Goal: Task Accomplishment & Management: Manage account settings

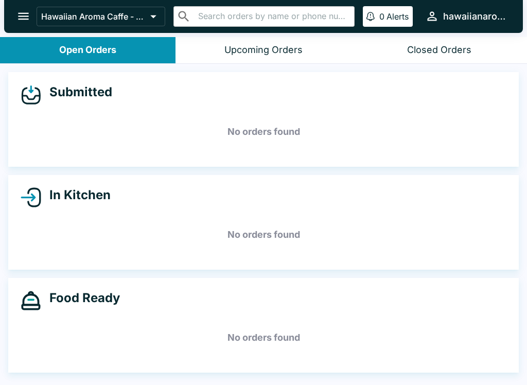
click at [26, 24] on button "open drawer" at bounding box center [23, 16] width 26 height 26
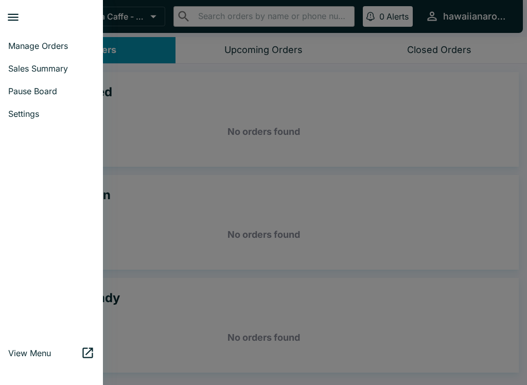
click at [61, 46] on span "Manage Orders" at bounding box center [51, 46] width 87 height 10
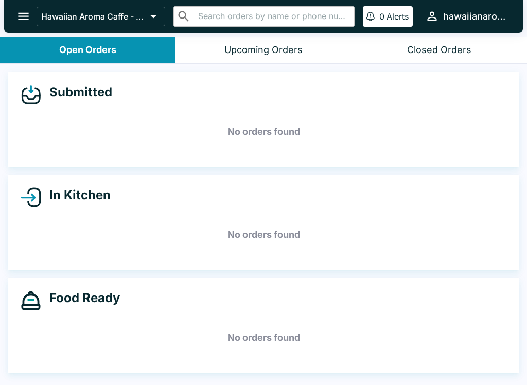
click at [16, 9] on button "open drawer" at bounding box center [23, 16] width 26 height 26
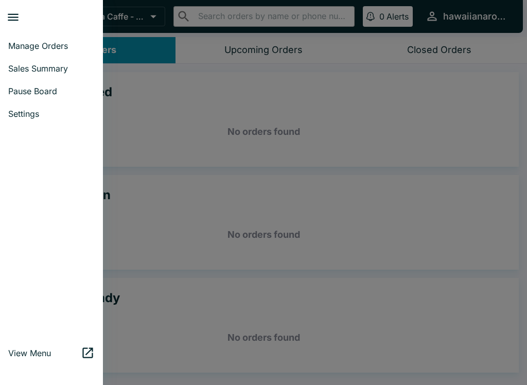
click at [50, 73] on span "Sales Summary" at bounding box center [51, 68] width 87 height 10
select select "03:00"
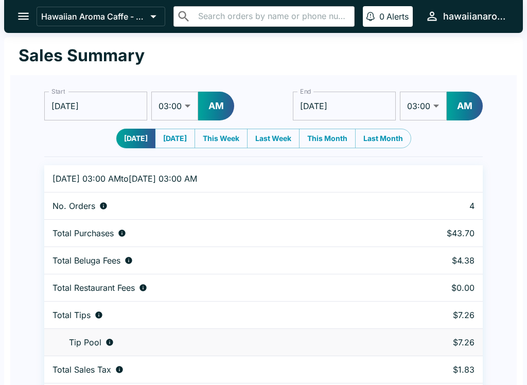
click at [181, 109] on select "01:00 01:30 02:00 02:30 03:00 03:30 04:00 04:30 05:00 05:30 06:00 06:30 07:00 0…" at bounding box center [174, 106] width 47 height 29
select select "01:00"
click at [216, 104] on button "AM" at bounding box center [216, 106] width 36 height 29
click at [16, 6] on button "open drawer" at bounding box center [23, 16] width 26 height 26
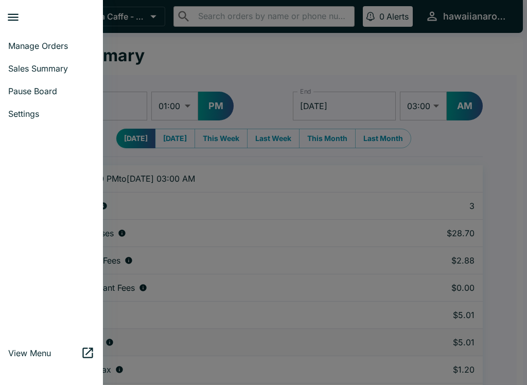
click at [26, 49] on span "Manage Orders" at bounding box center [51, 46] width 87 height 10
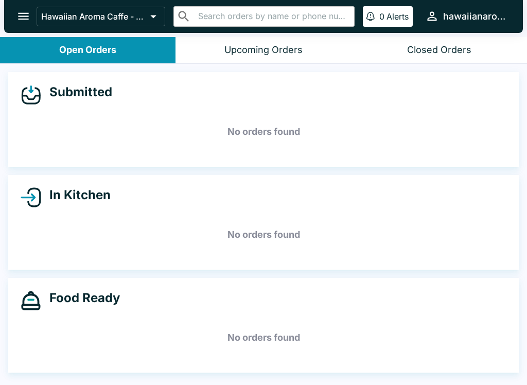
scroll to position [2, 0]
